Goal: Download file/media

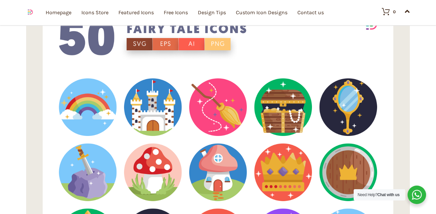
scroll to position [456, 0]
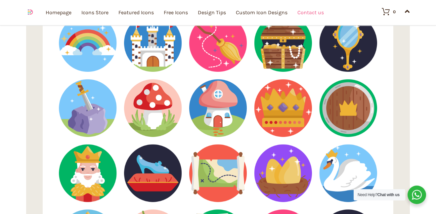
scroll to position [520, 0]
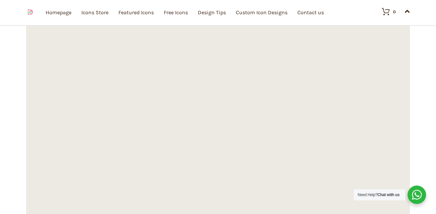
scroll to position [2959, 0]
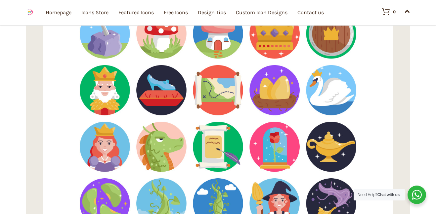
scroll to position [3319, 0]
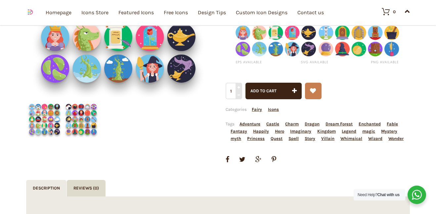
scroll to position [0, 0]
